Goal: Information Seeking & Learning: Learn about a topic

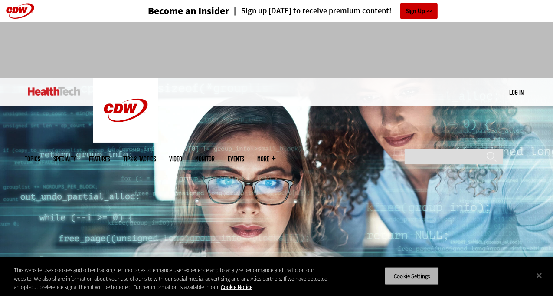
click at [423, 274] on button "Cookie Settings" at bounding box center [412, 276] width 54 height 18
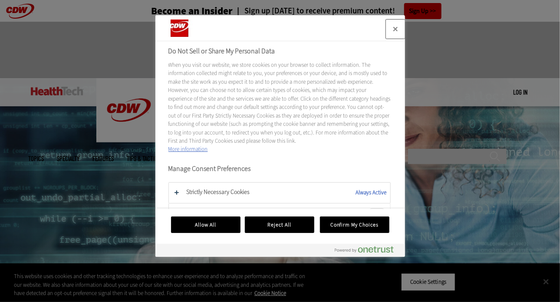
click at [395, 26] on button "Close" at bounding box center [395, 29] width 19 height 19
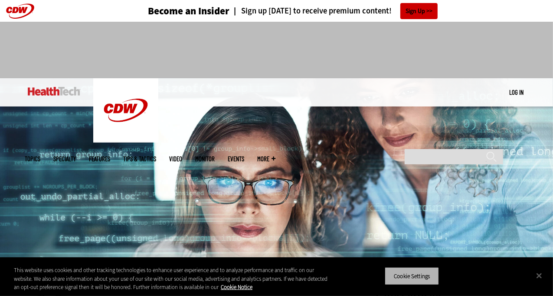
drag, startPoint x: 422, startPoint y: 276, endPoint x: 425, endPoint y: 271, distance: 6.4
click at [422, 276] on button "Cookie Settings" at bounding box center [412, 276] width 54 height 18
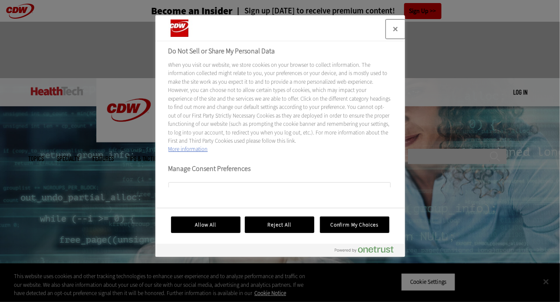
click at [395, 27] on button "Close" at bounding box center [395, 29] width 19 height 19
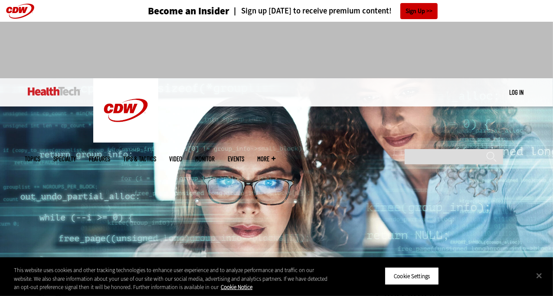
click at [500, 13] on div "Become an Insider Sign up [DATE] to receive premium content! Sign Up" at bounding box center [277, 11] width 504 height 22
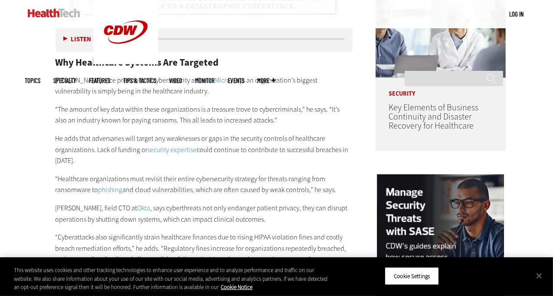
scroll to position [677, 0]
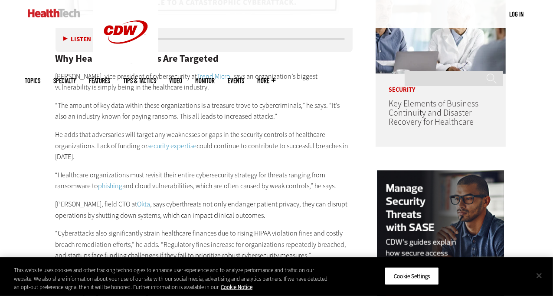
click at [537, 274] on button "Close" at bounding box center [539, 275] width 19 height 19
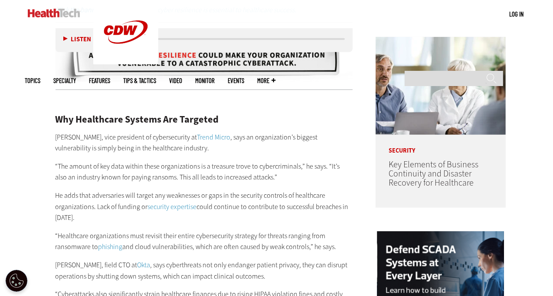
scroll to position [613, 0]
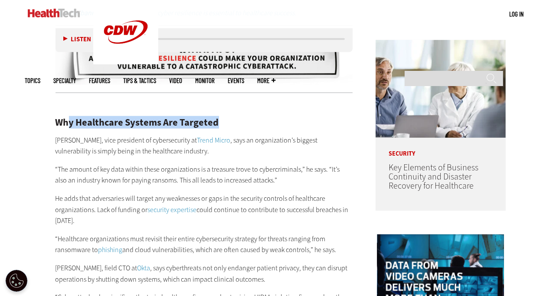
drag, startPoint x: 219, startPoint y: 121, endPoint x: 71, endPoint y: 120, distance: 148.0
click at [71, 120] on h2 "Why Healthcare Systems Are Targeted" at bounding box center [205, 123] width 298 height 10
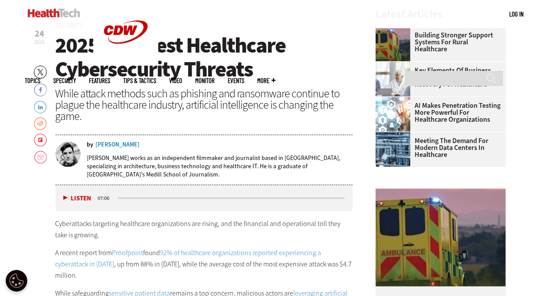
scroll to position [303, 0]
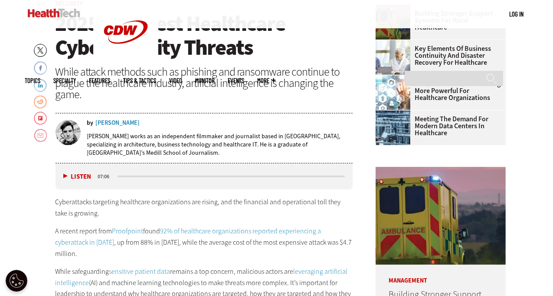
click at [122, 215] on p "Cyberattacks targeting healthcare organizations are rising, and the financial a…" at bounding box center [205, 207] width 298 height 22
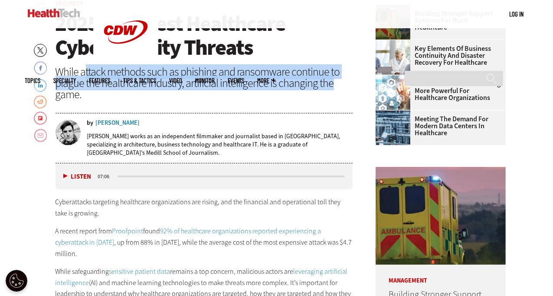
drag, startPoint x: 83, startPoint y: 72, endPoint x: 336, endPoint y: 86, distance: 252.6
click at [336, 86] on div "While attack methods such as phishing and ransomware continue to plague the hea…" at bounding box center [205, 83] width 298 height 34
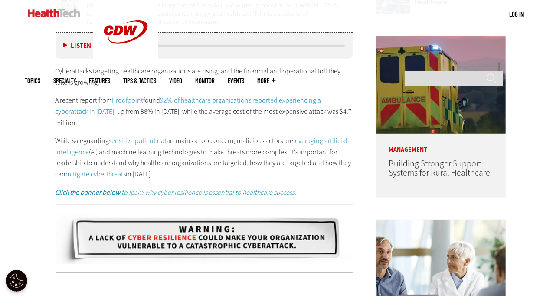
scroll to position [431, 0]
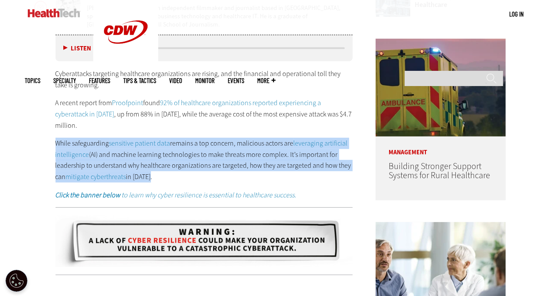
drag, startPoint x: 54, startPoint y: 142, endPoint x: 158, endPoint y: 175, distance: 108.9
copy p "While safeguarding sensitive patient data remains a top concern, malicious acto…"
